Goal: Information Seeking & Learning: Learn about a topic

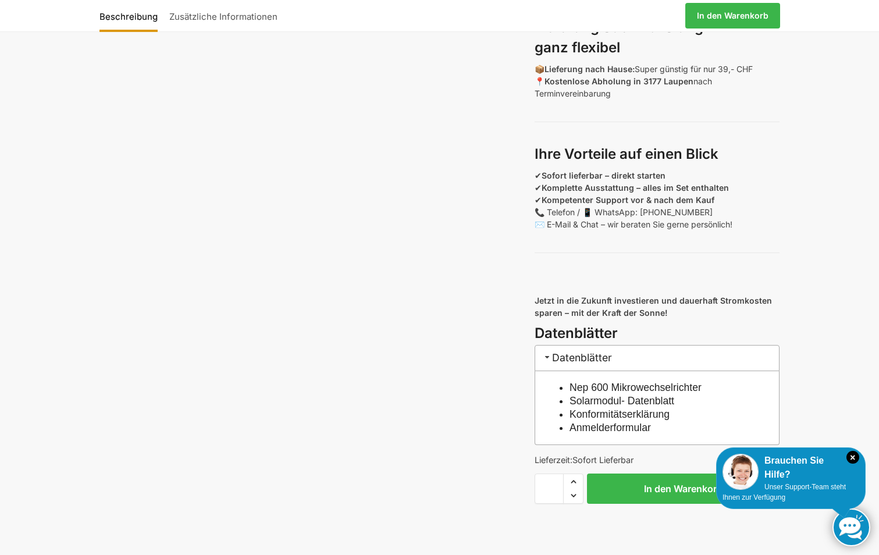
scroll to position [1047, 0]
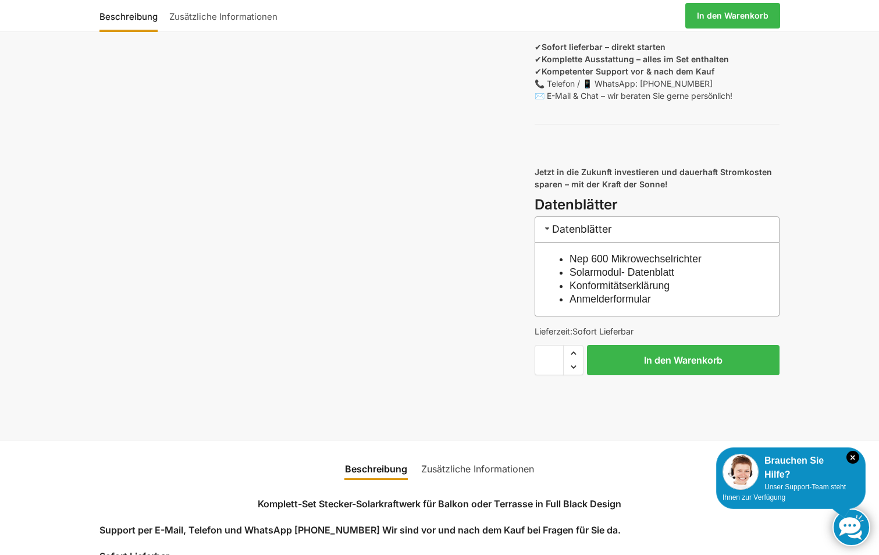
click at [603, 278] on link "Solarmodul- Datenblatt" at bounding box center [621, 272] width 105 height 12
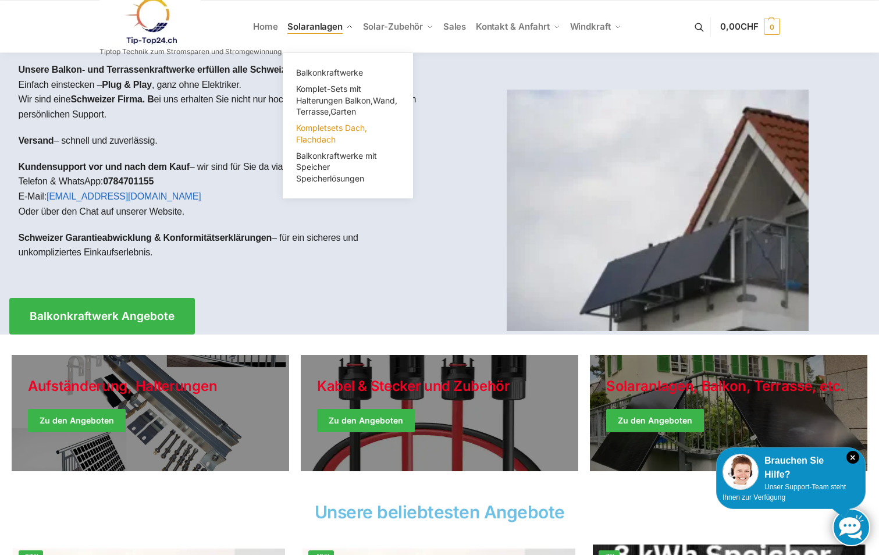
click at [329, 130] on span "Kompletsets Dach, Flachdach" at bounding box center [331, 134] width 71 height 22
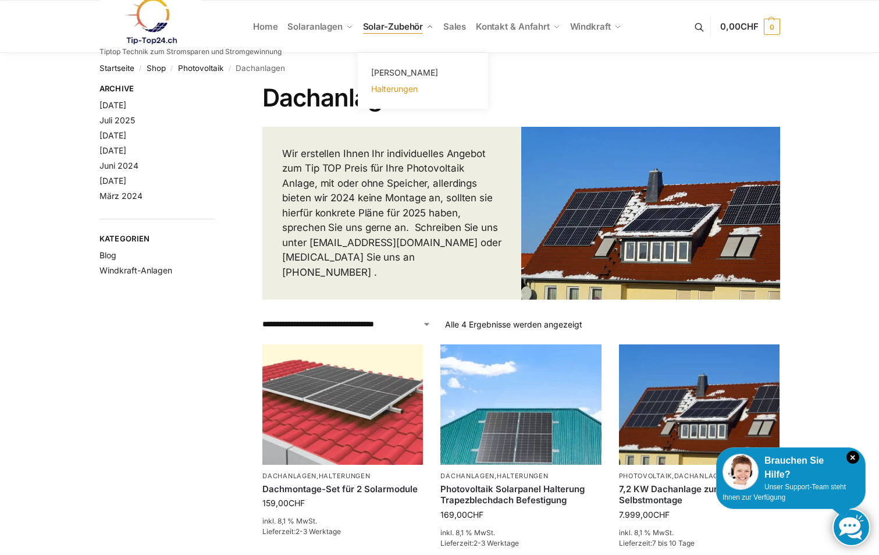
click at [380, 90] on span "Halterungen" at bounding box center [394, 89] width 47 height 10
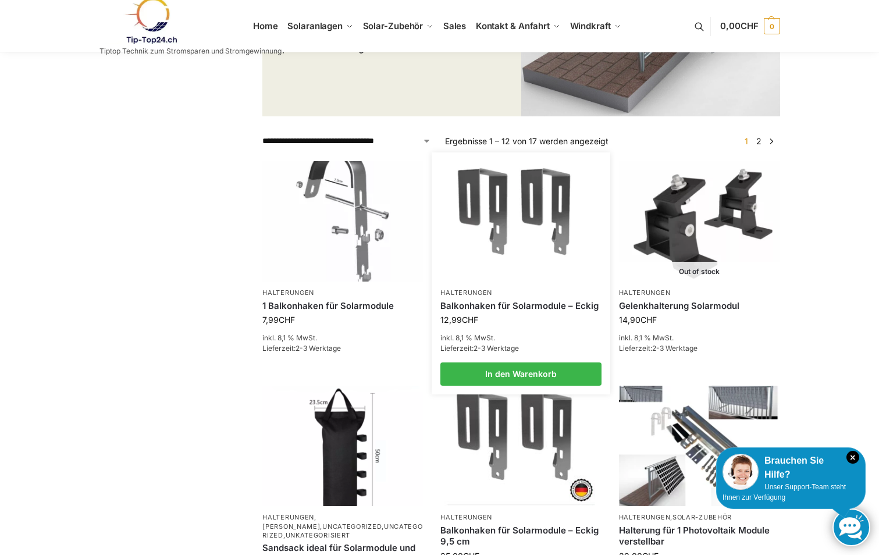
scroll to position [174, 0]
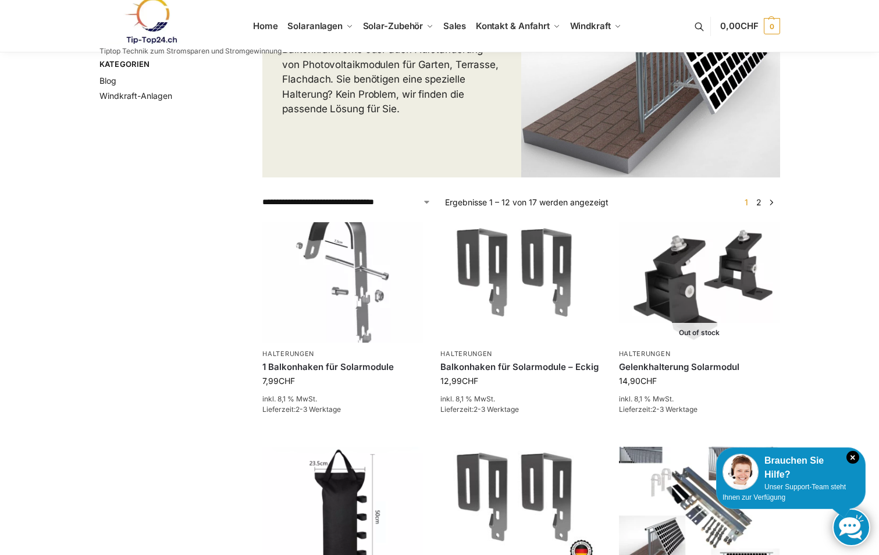
click at [747, 202] on span "1" at bounding box center [745, 202] width 9 height 10
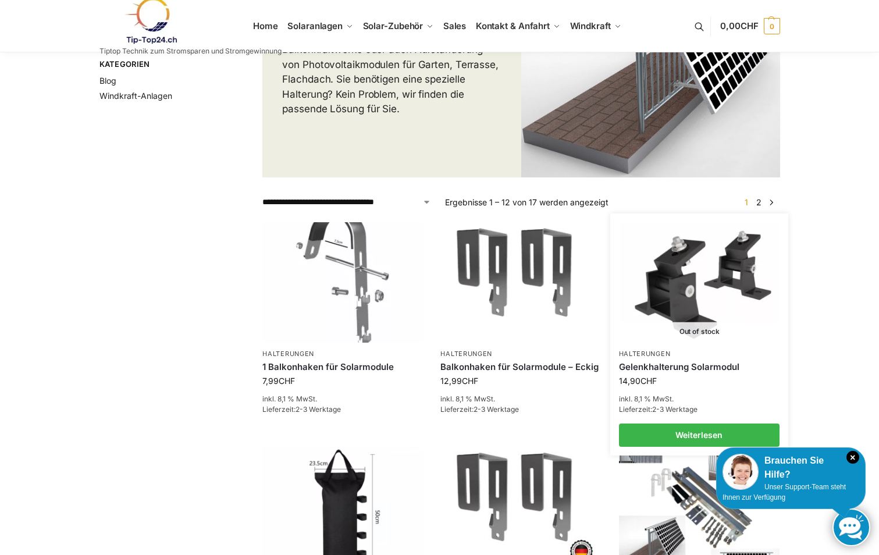
click at [682, 290] on img at bounding box center [699, 282] width 158 height 118
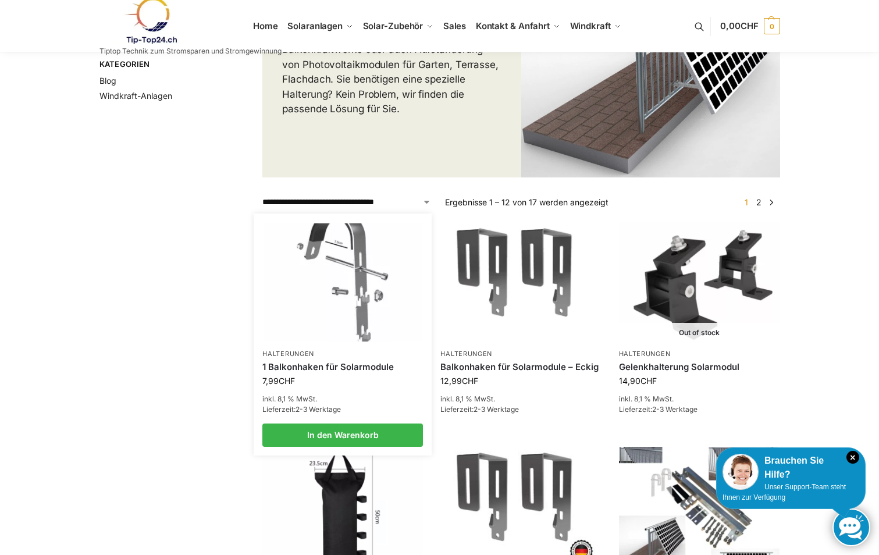
click at [322, 372] on link "1 Balkonhaken für Solarmodule" at bounding box center [342, 367] width 160 height 12
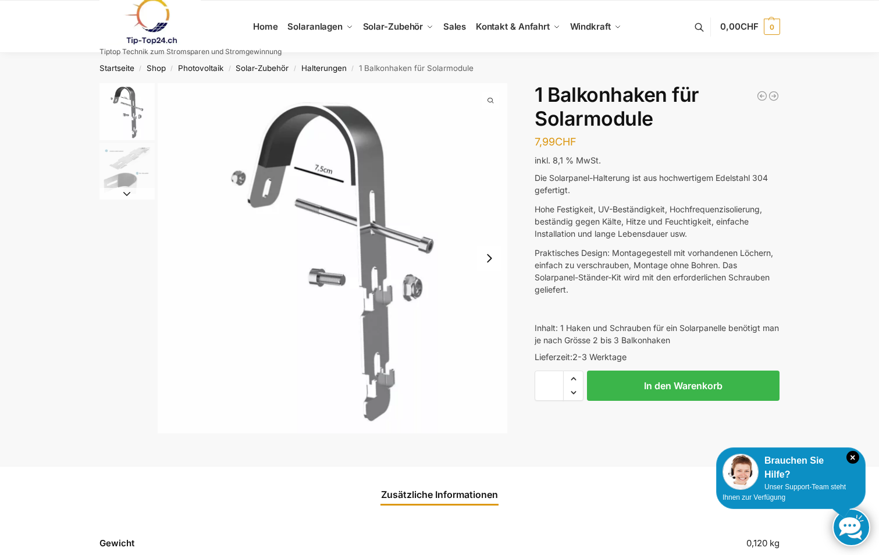
click at [124, 147] on img "2 / 2" at bounding box center [126, 170] width 55 height 55
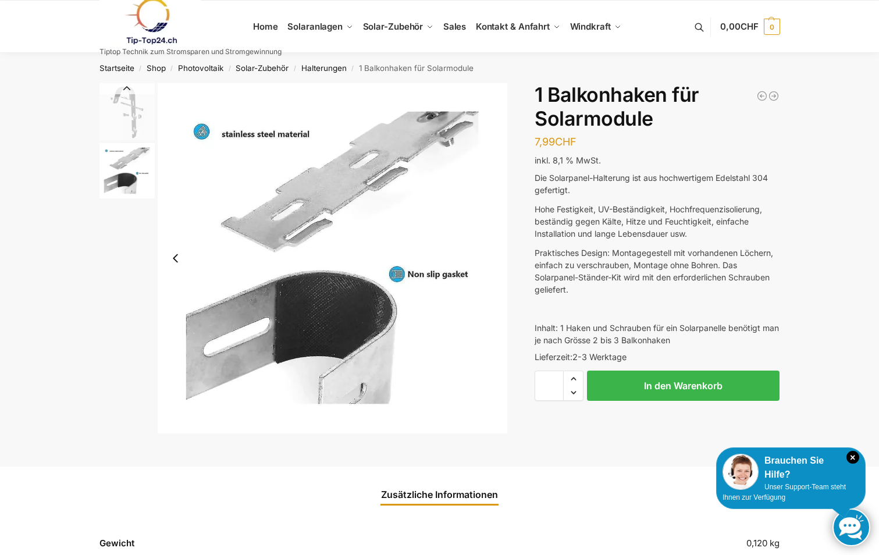
click at [135, 92] on button "Previous slide" at bounding box center [126, 89] width 55 height 12
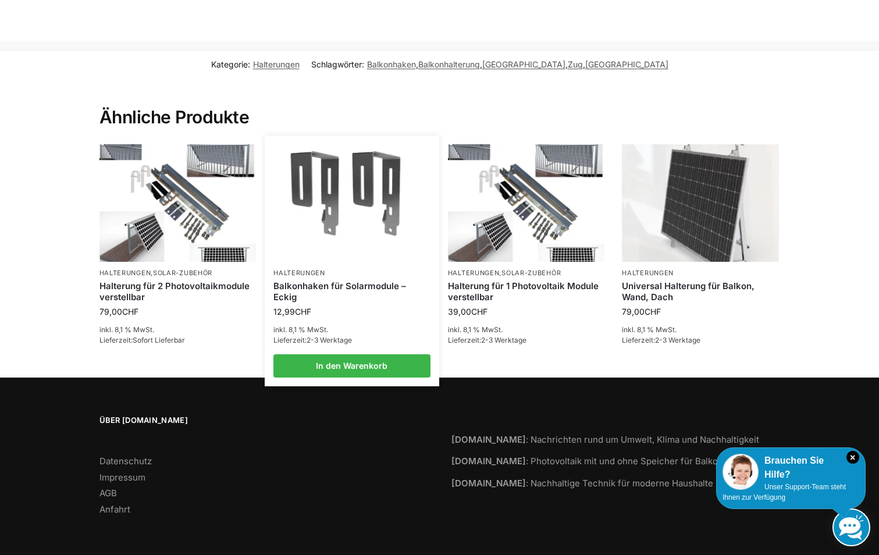
scroll to position [556, 0]
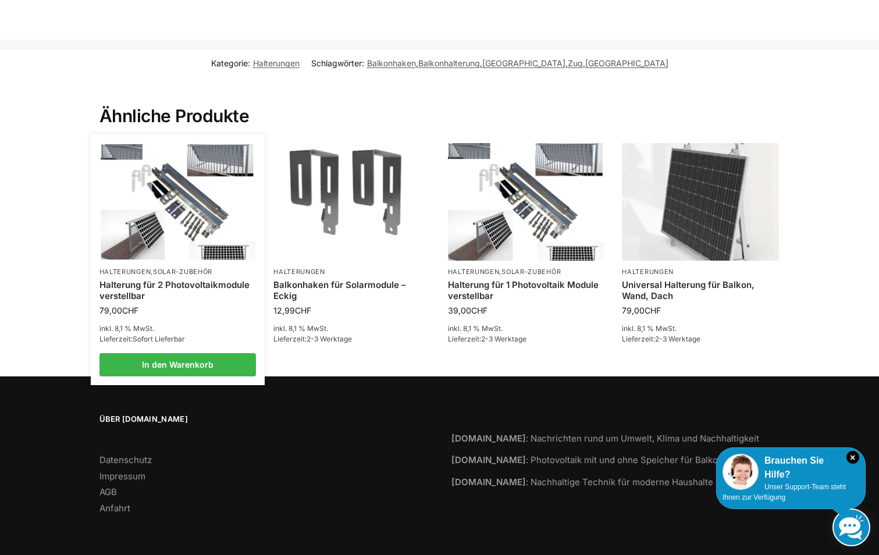
click at [197, 208] on img at bounding box center [178, 202] width 154 height 116
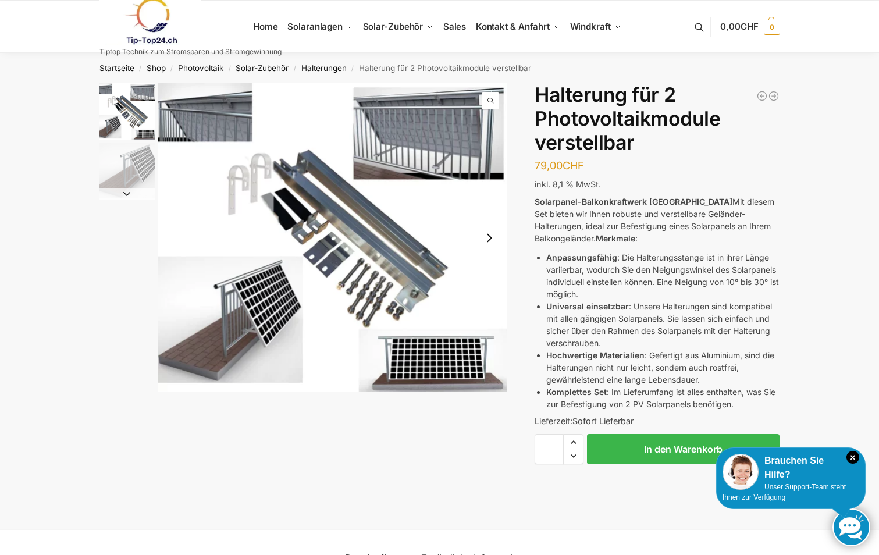
click at [128, 124] on img "1 / 2" at bounding box center [126, 111] width 55 height 57
click at [137, 119] on img "1 / 2" at bounding box center [126, 111] width 55 height 57
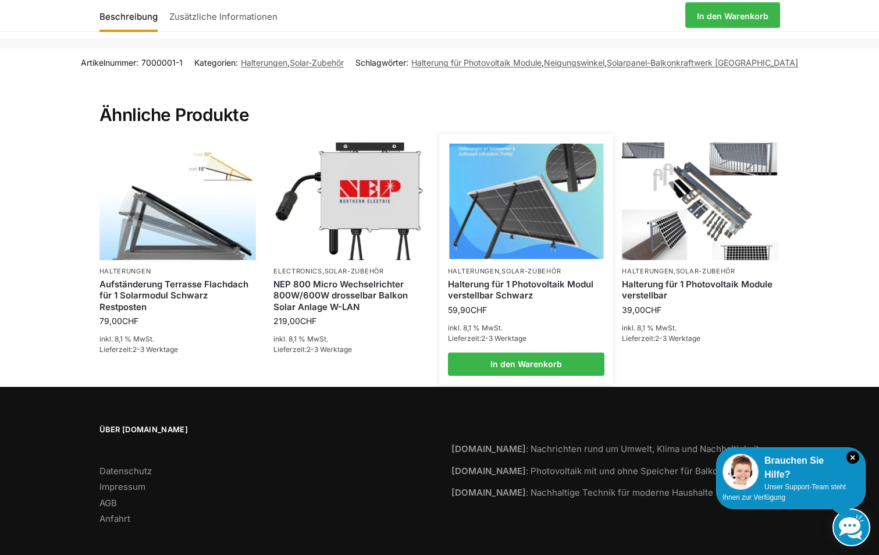
scroll to position [793, 0]
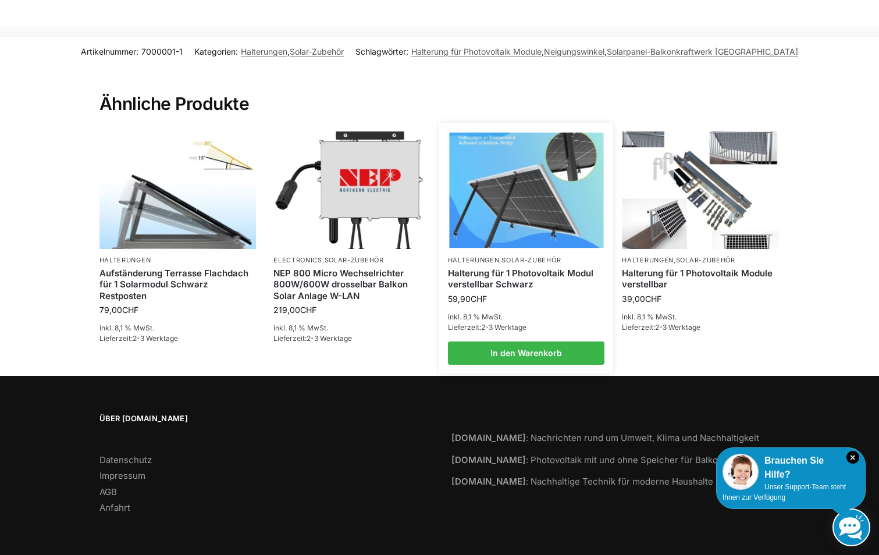
click at [508, 275] on link "Halterung für 1 Photovoltaik Modul verstellbar Schwarz" at bounding box center [526, 278] width 157 height 23
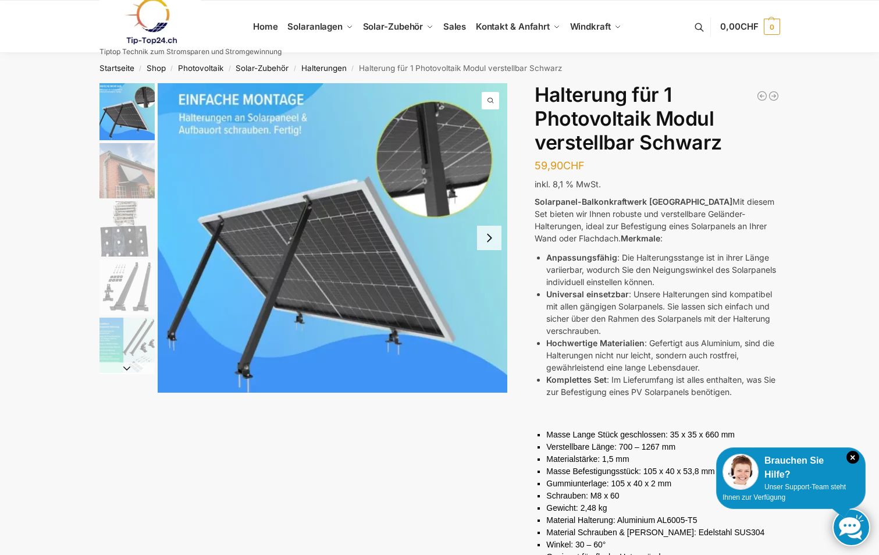
click at [304, 199] on img "1 / 5" at bounding box center [333, 237] width 350 height 309
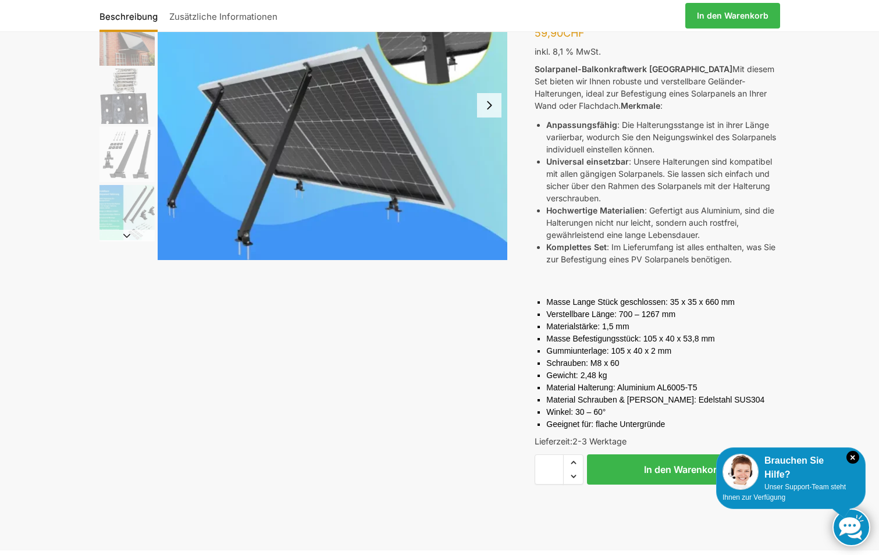
scroll to position [174, 0]
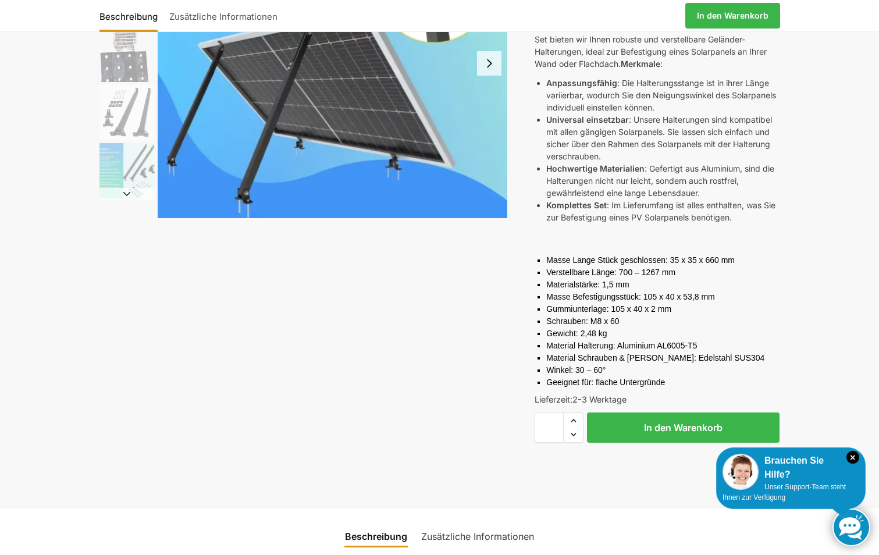
click at [498, 66] on button "Next slide" at bounding box center [489, 63] width 24 height 24
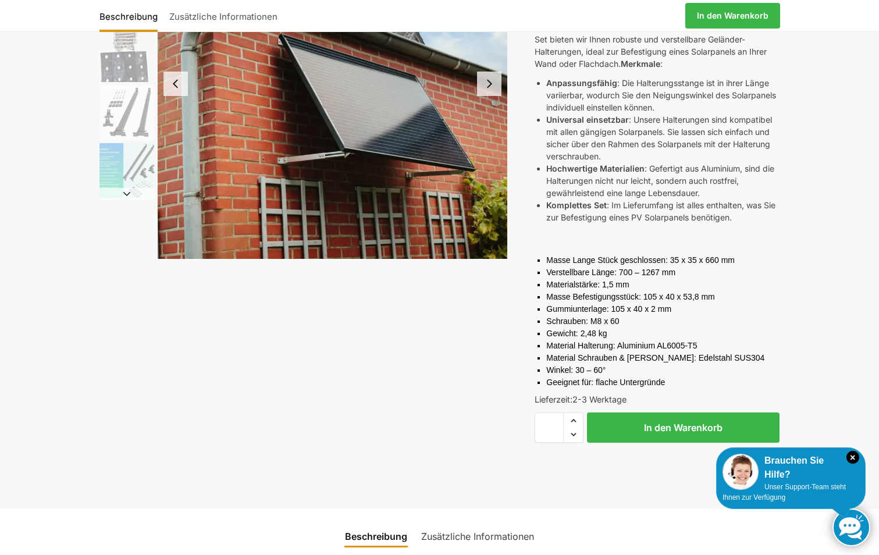
click at [496, 66] on img "2 / 5" at bounding box center [333, 84] width 350 height 350
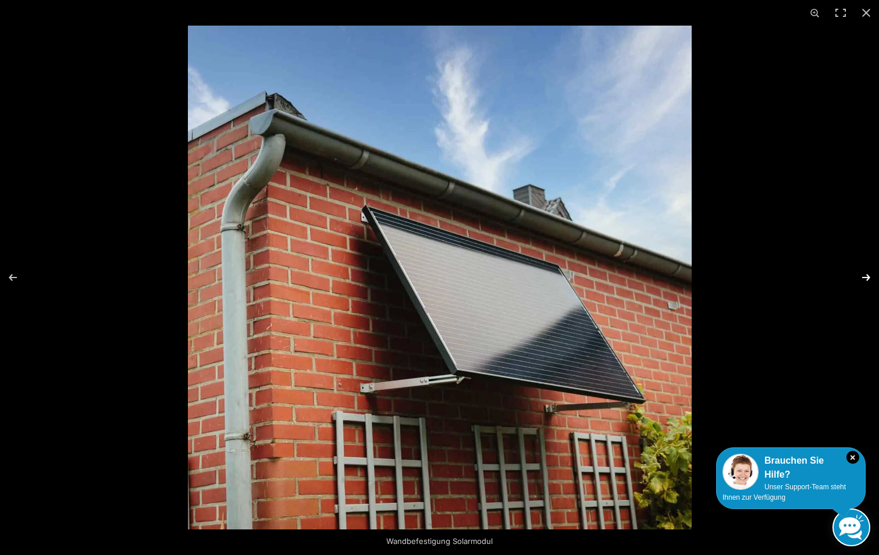
click at [866, 275] on button "Next (arrow right)" at bounding box center [858, 277] width 41 height 58
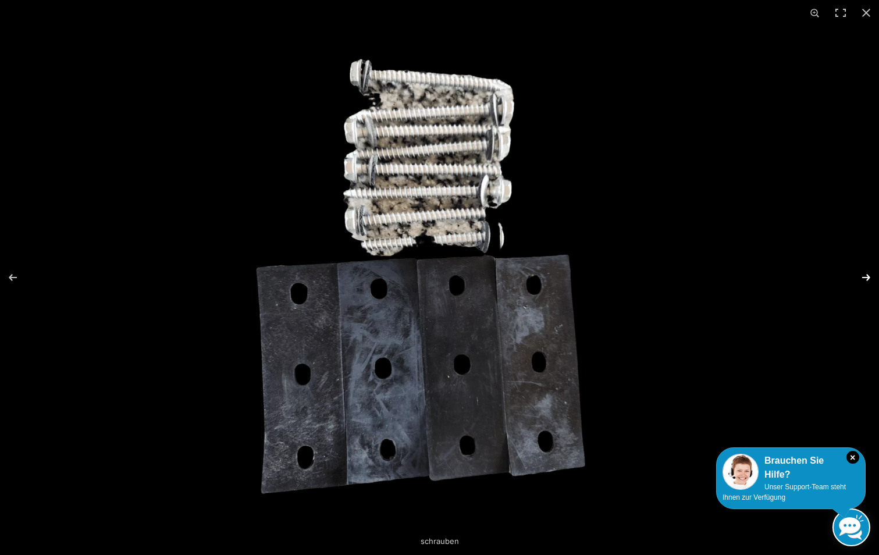
click at [866, 275] on button "Next (arrow right)" at bounding box center [858, 277] width 41 height 58
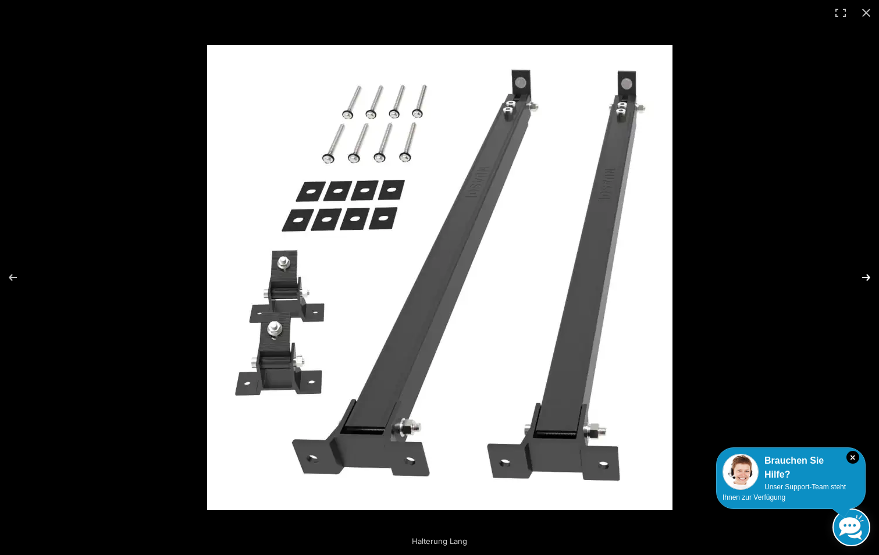
click at [870, 276] on button "Next (arrow right)" at bounding box center [858, 277] width 41 height 58
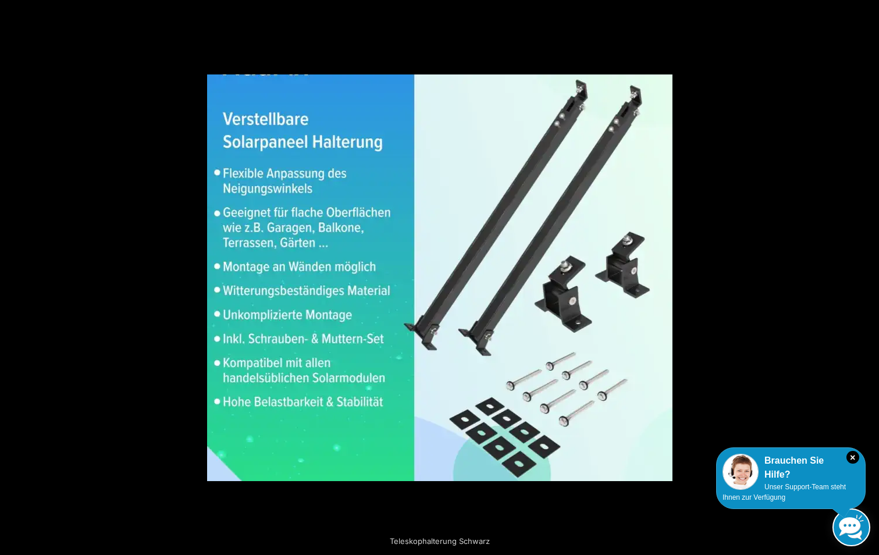
click at [870, 276] on button "Next (arrow right)" at bounding box center [858, 277] width 41 height 58
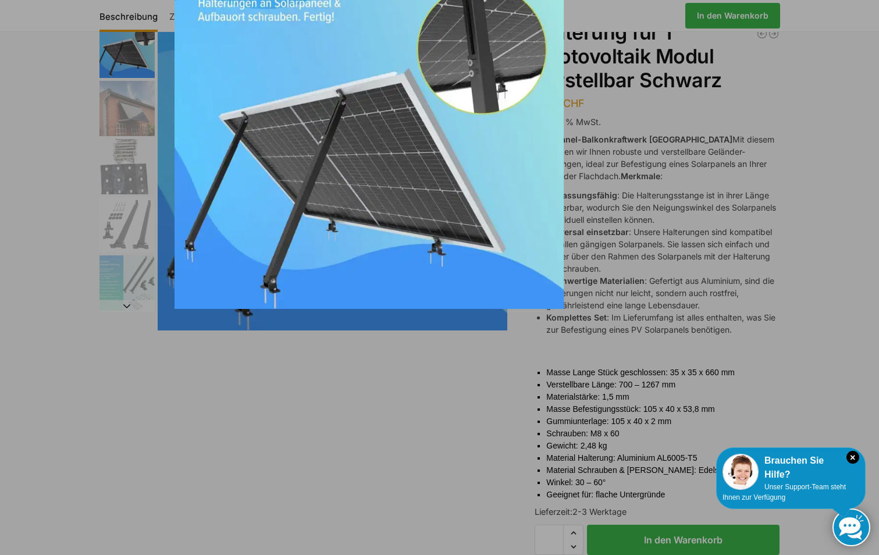
scroll to position [58, 0]
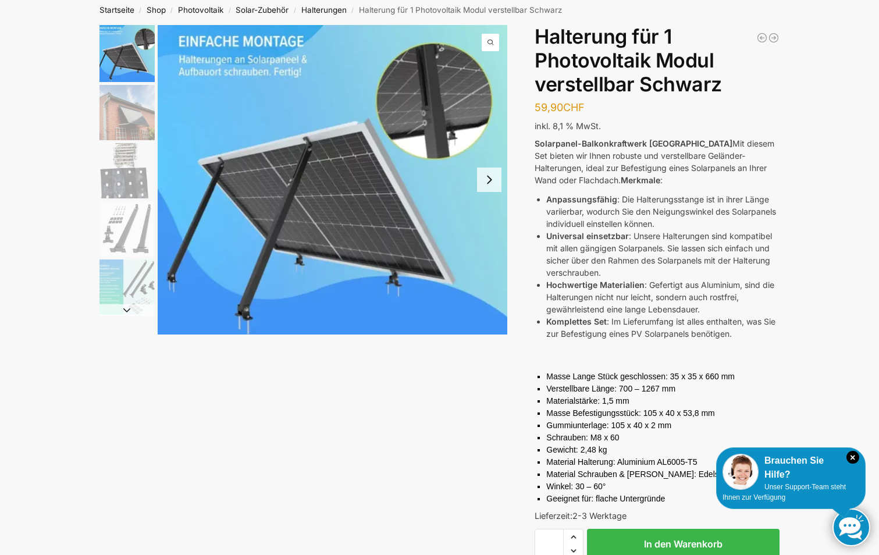
click at [133, 224] on img "4 / 5" at bounding box center [126, 228] width 55 height 55
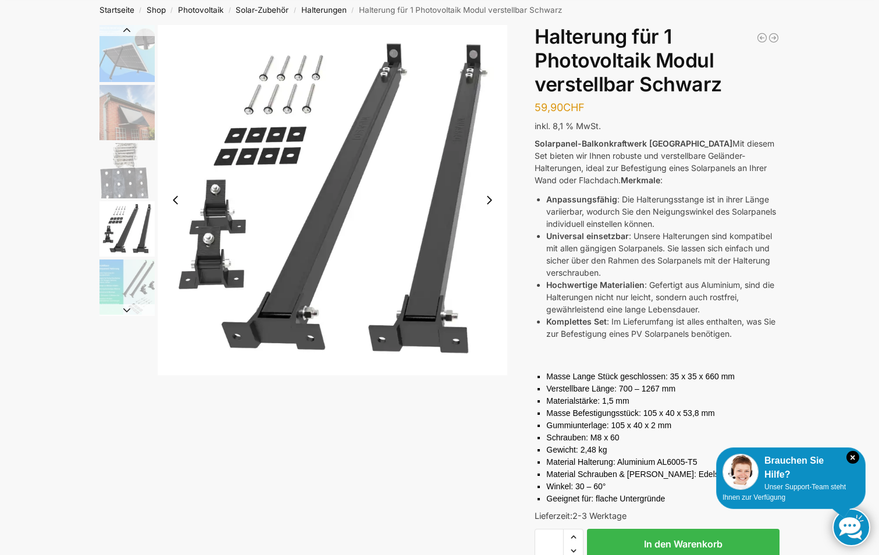
click at [118, 285] on img "5 / 5" at bounding box center [126, 286] width 55 height 55
